Goal: Find specific page/section: Find specific page/section

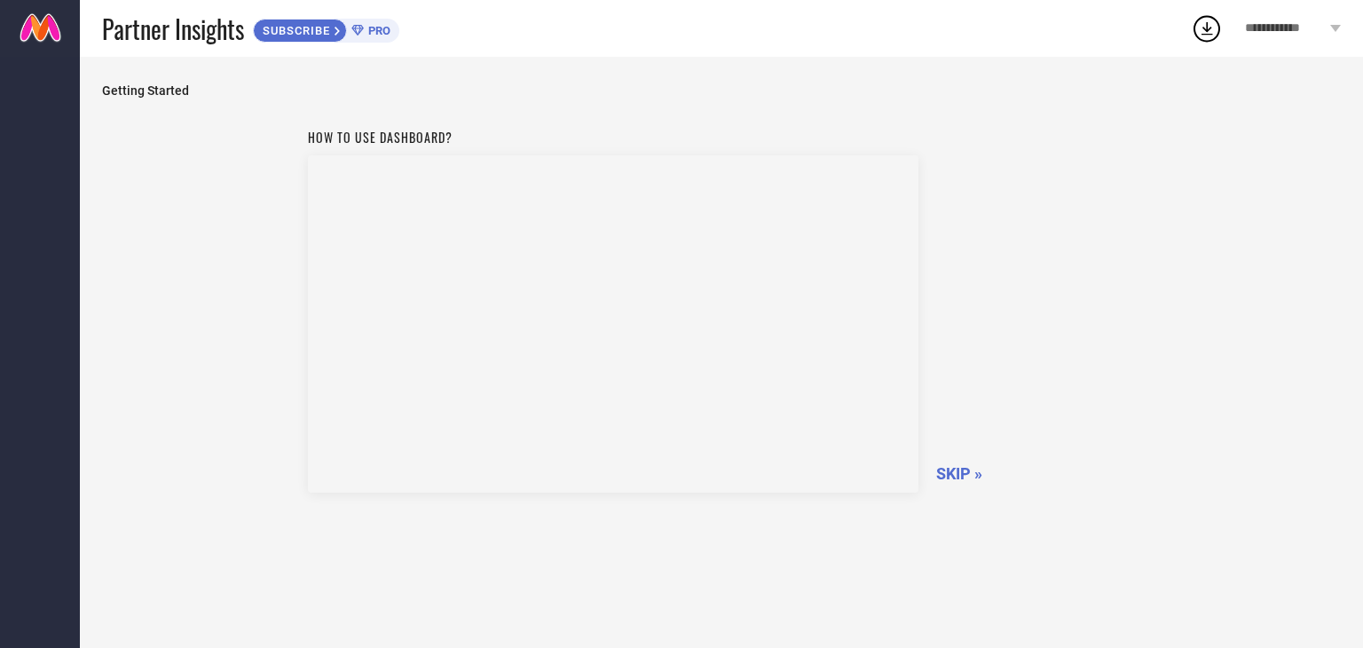
click at [960, 470] on span "SKIP »" at bounding box center [959, 473] width 46 height 19
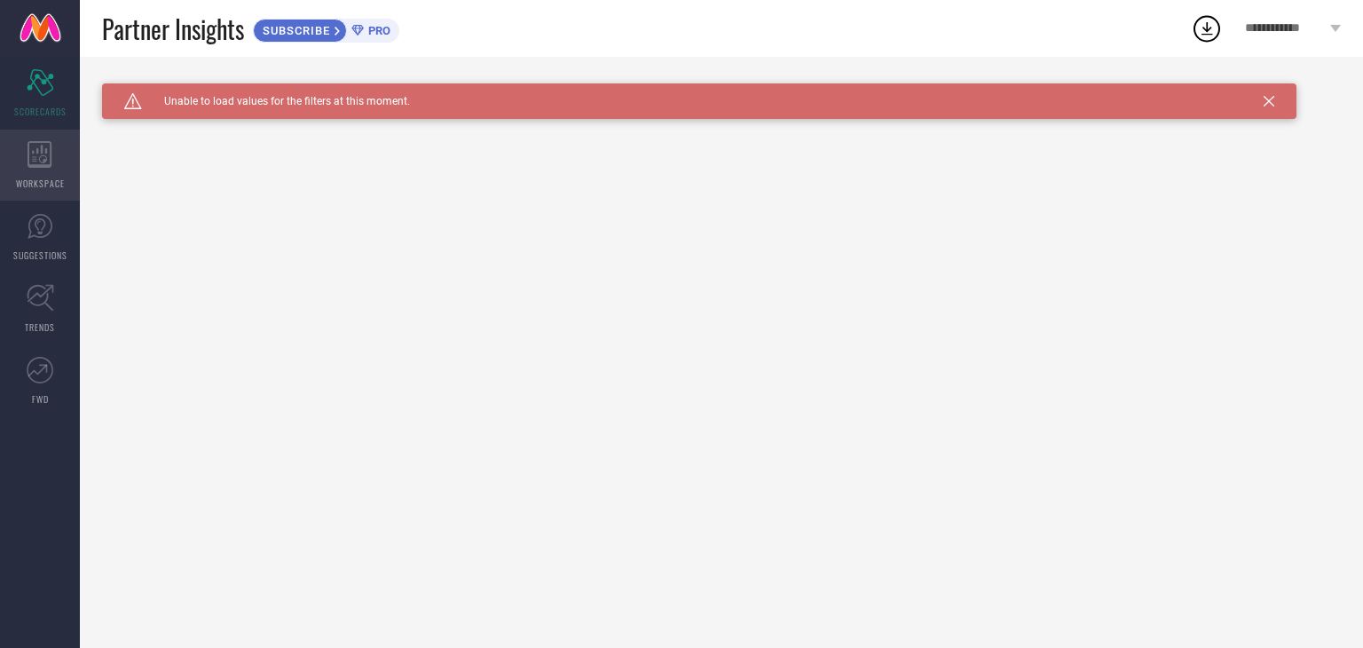
click at [65, 164] on div "WORKSPACE" at bounding box center [40, 165] width 80 height 71
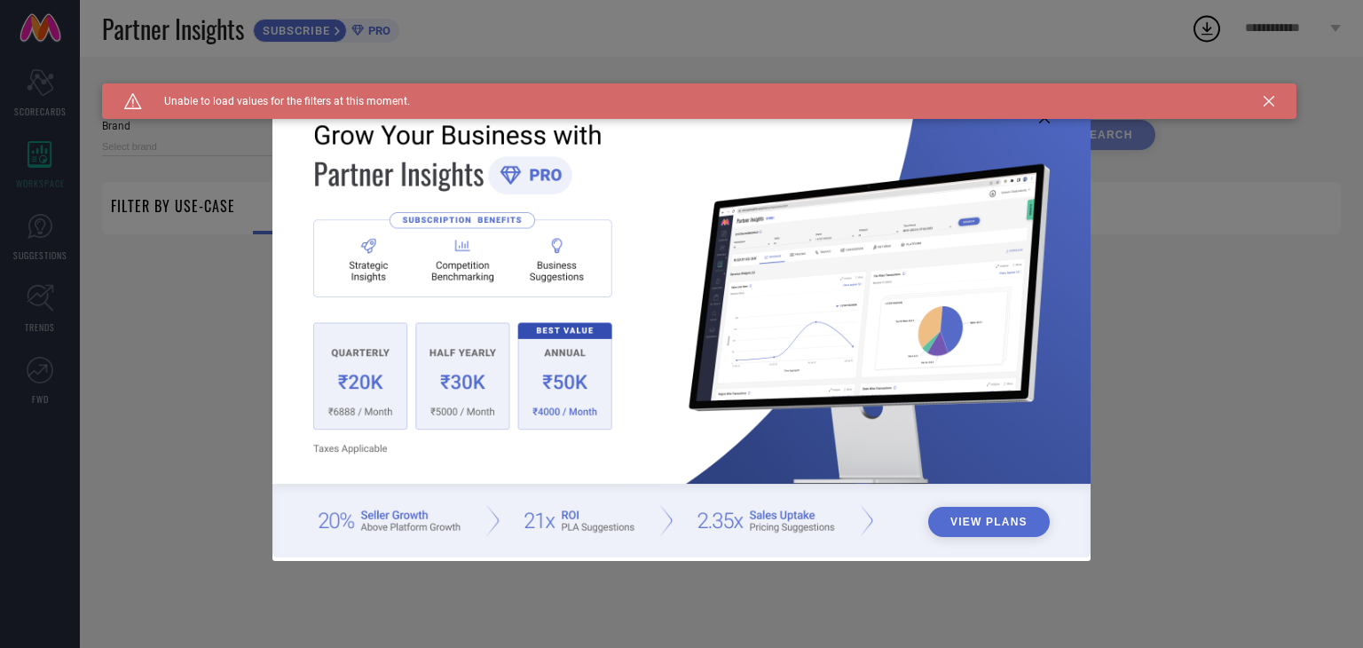
type input "1 STOP FASHION"
type input "All"
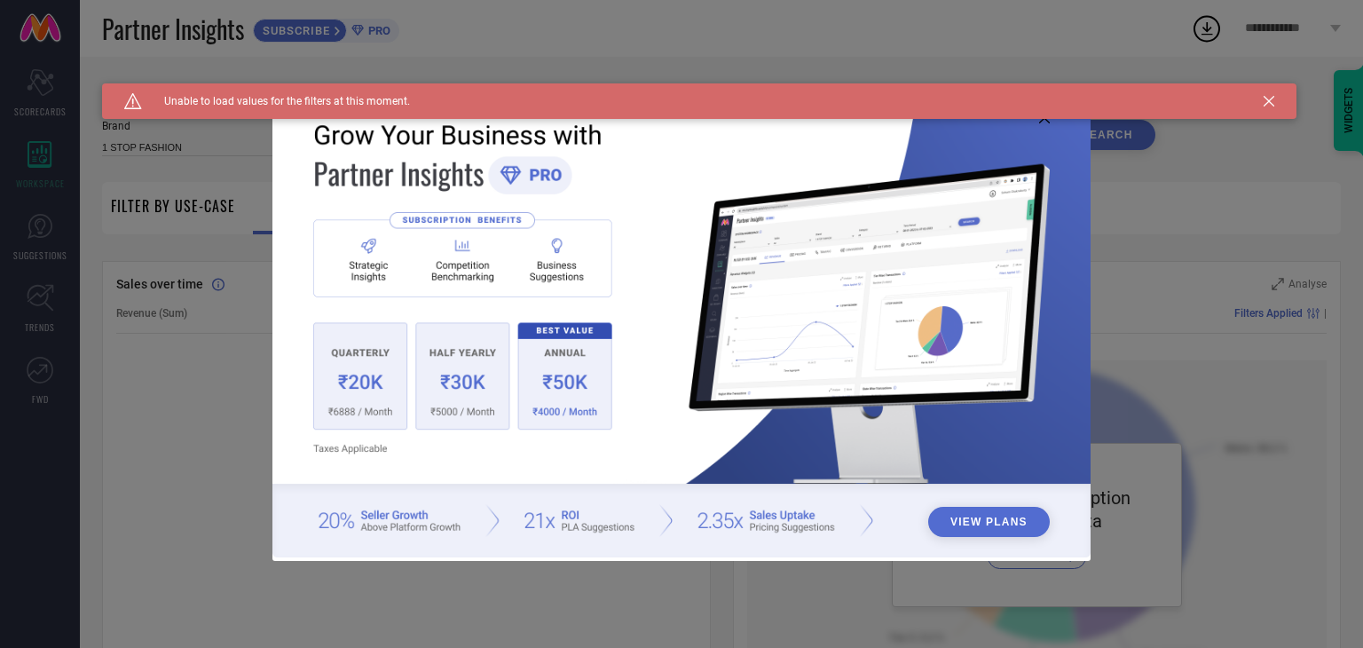
click at [1278, 103] on div "Caution Created with Sketch. Unable to load values for the filters at this mome…" at bounding box center [699, 100] width 1194 height 35
click at [1261, 103] on div "Caution Created with Sketch. Unable to load values for the filters at this mome…" at bounding box center [699, 100] width 1194 height 35
click at [1274, 103] on div "Caution Created with Sketch. Unable to load values for the filters at this mome…" at bounding box center [699, 100] width 1194 height 35
click at [1271, 106] on icon at bounding box center [1269, 101] width 11 height 11
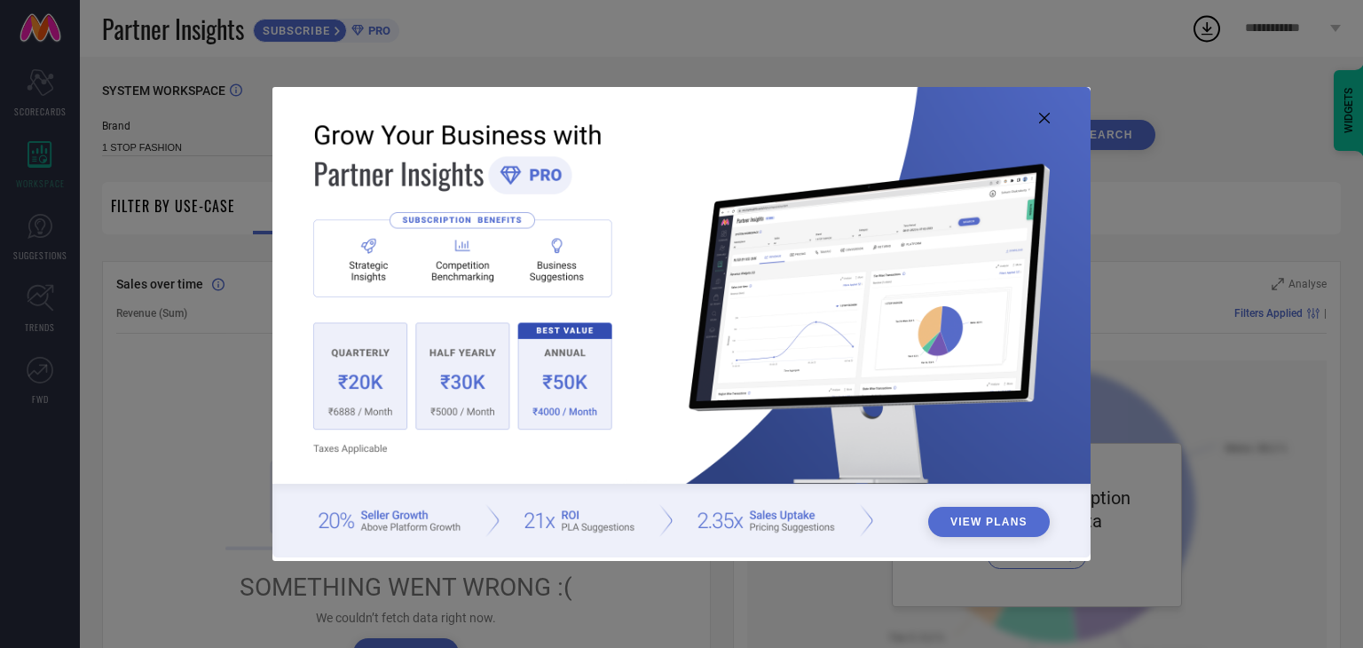
click at [1044, 125] on img at bounding box center [681, 322] width 818 height 470
click at [1042, 114] on icon at bounding box center [1044, 118] width 11 height 11
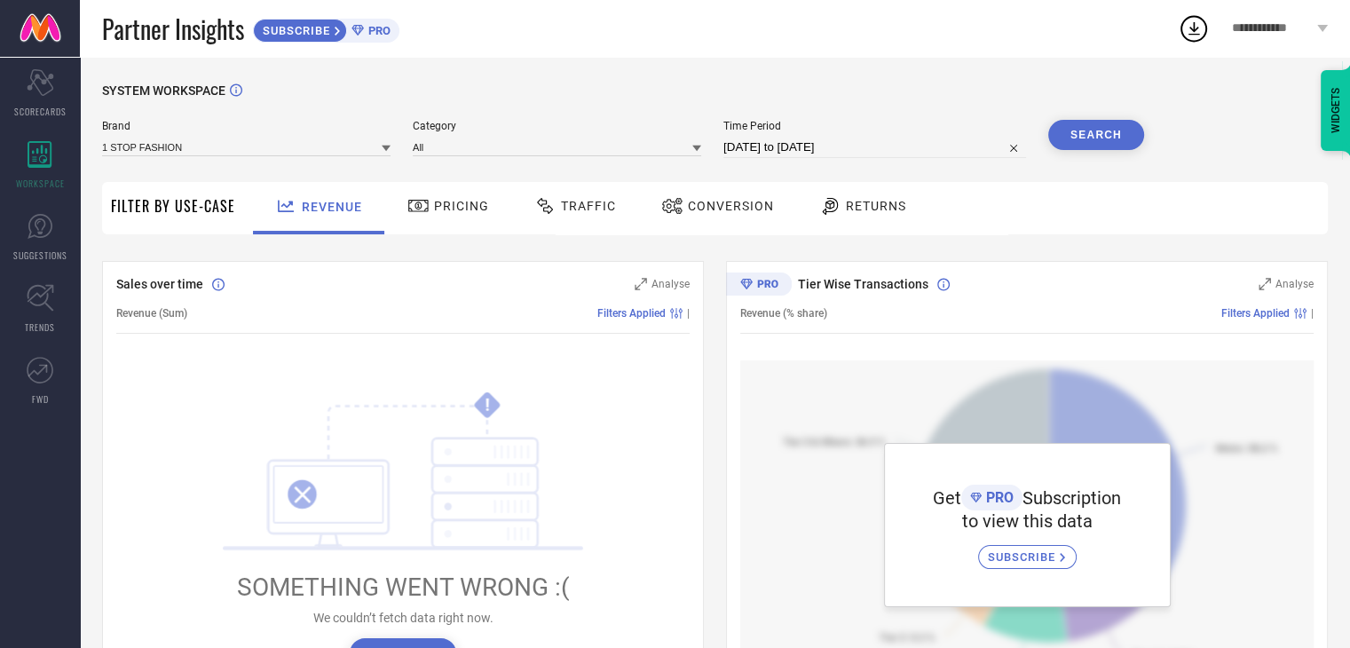
click at [424, 205] on icon at bounding box center [418, 206] width 20 height 12
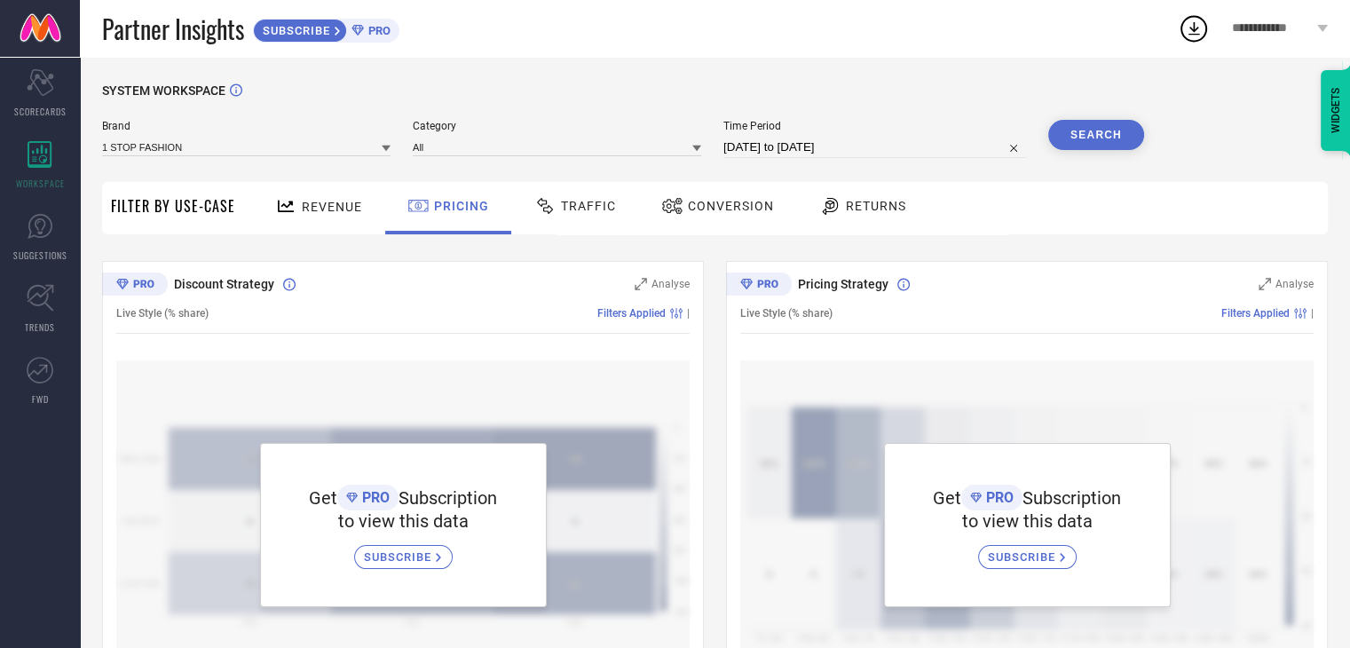
click at [312, 29] on span "SUBSCRIBE" at bounding box center [294, 30] width 81 height 13
click at [40, 371] on icon at bounding box center [38, 370] width 20 height 12
